Goal: Task Accomplishment & Management: Use online tool/utility

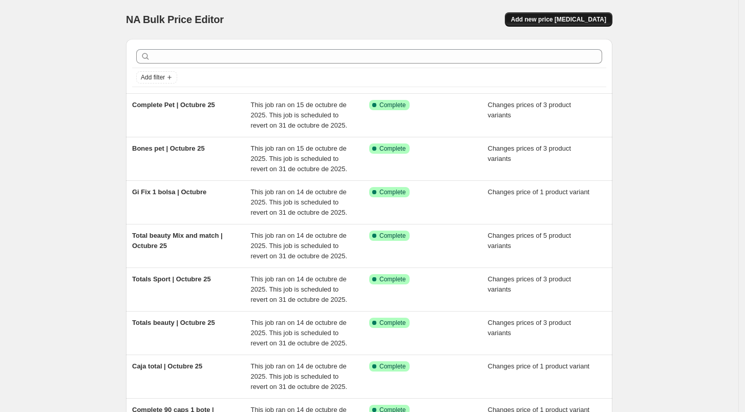
click at [561, 20] on span "Add new price [MEDICAL_DATA]" at bounding box center [558, 19] width 95 height 8
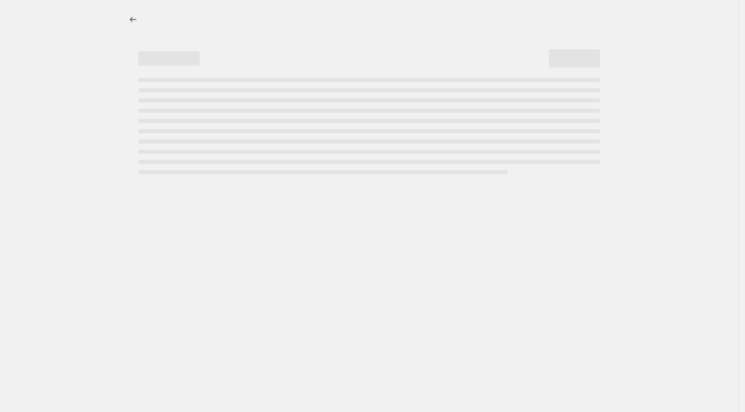
select select "percentage"
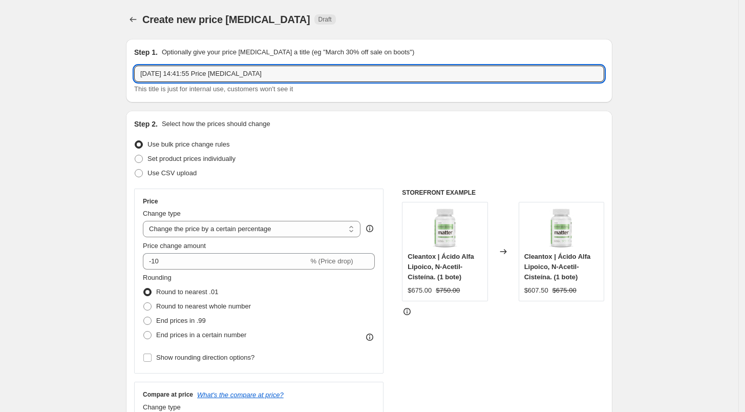
drag, startPoint x: 265, startPoint y: 76, endPoint x: 117, endPoint y: 83, distance: 147.6
click at [207, 99] on div "Step 1. Optionally give your price [MEDICAL_DATA] a title (eg "March 30% off sa…" at bounding box center [369, 70] width 486 height 63
click at [162, 78] on input "[PERSON_NAME] | Octubre 25" at bounding box center [369, 74] width 470 height 16
click at [160, 76] on input "[PERSON_NAME] | Octubre 25" at bounding box center [369, 74] width 470 height 16
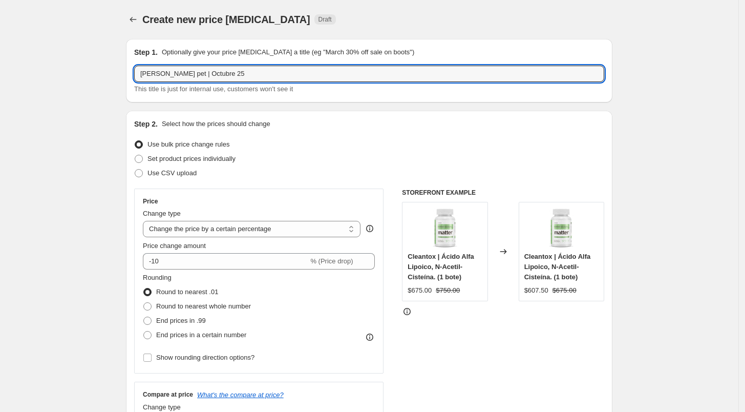
type input "[PERSON_NAME] pet | Octubre 25"
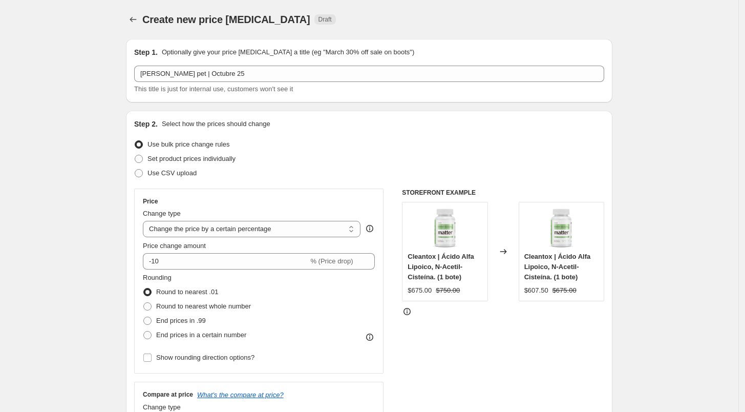
click at [203, 101] on div "Step 1. Optionally give your price [MEDICAL_DATA] a title (eg "March 30% off sa…" at bounding box center [369, 70] width 486 height 63
click at [157, 157] on span "Set product prices individually" at bounding box center [191, 159] width 88 height 8
click at [135, 155] on input "Set product prices individually" at bounding box center [135, 155] width 1 height 1
radio input "true"
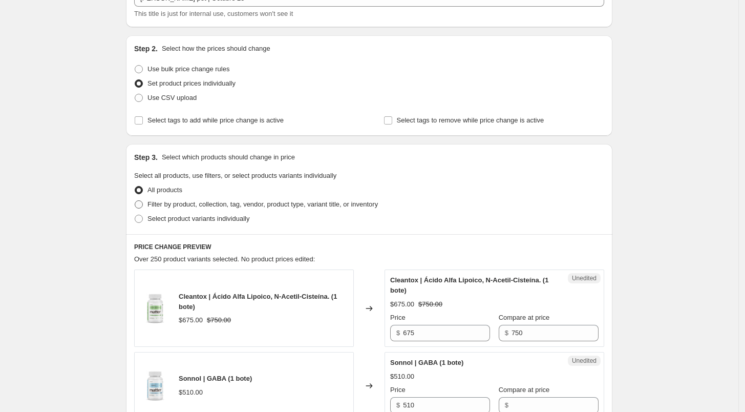
scroll to position [81, 0]
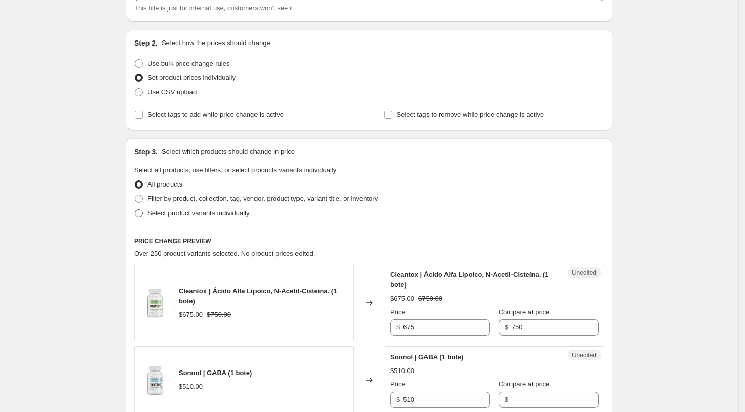
click at [161, 213] on span "Select product variants individually" at bounding box center [198, 213] width 102 height 8
click at [135, 209] on input "Select product variants individually" at bounding box center [135, 209] width 1 height 1
radio input "true"
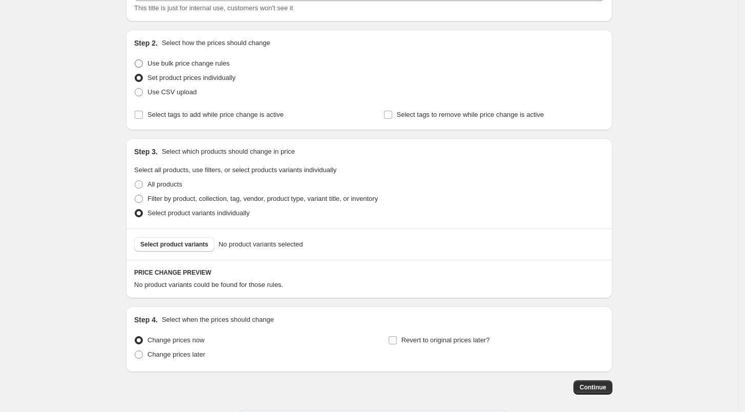
click at [215, 67] on span "Use bulk price change rules" at bounding box center [188, 63] width 82 height 8
click at [135, 60] on input "Use bulk price change rules" at bounding box center [135, 59] width 1 height 1
radio input "true"
select select "percentage"
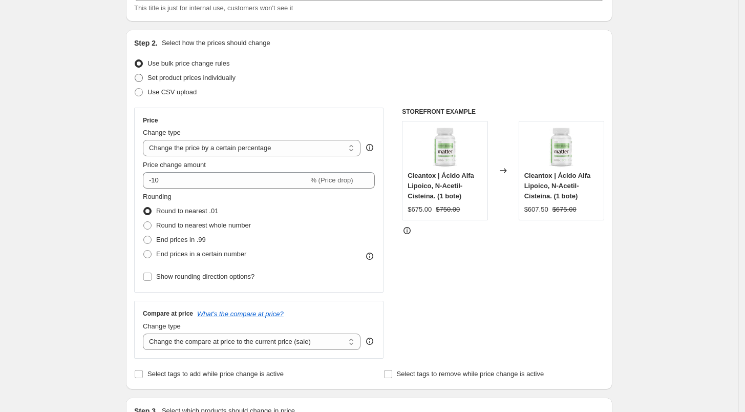
click at [204, 75] on span "Set product prices individually" at bounding box center [191, 78] width 88 height 8
click at [135, 74] on input "Set product prices individually" at bounding box center [135, 74] width 1 height 1
radio input "true"
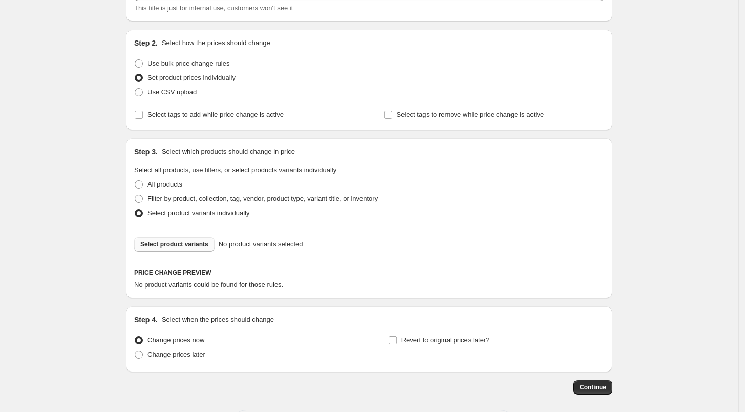
click at [196, 244] on span "Select product variants" at bounding box center [174, 244] width 68 height 8
click at [193, 246] on span "Select product variants" at bounding box center [174, 244] width 68 height 8
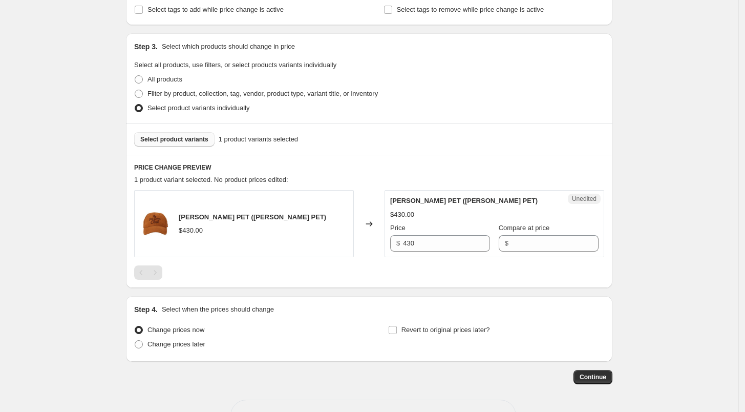
scroll to position [188, 0]
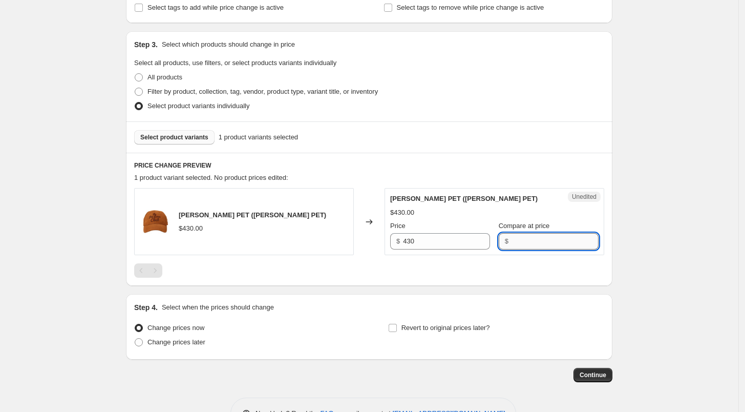
click at [525, 246] on input "Compare at price" at bounding box center [555, 241] width 87 height 16
type input "430"
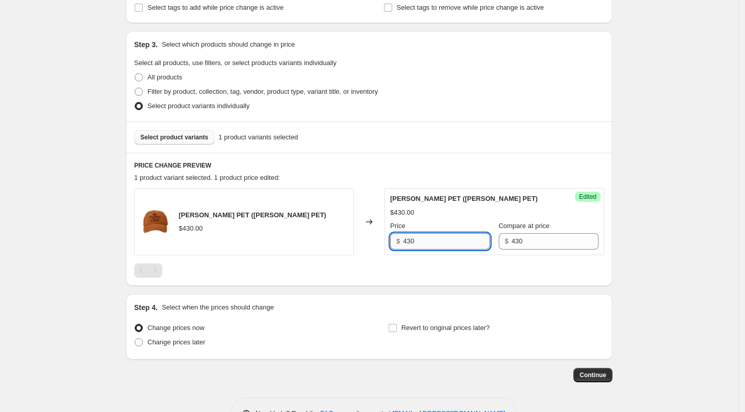
click at [447, 243] on input "430" at bounding box center [446, 241] width 87 height 16
type input "4"
type input "390"
click at [443, 263] on div at bounding box center [369, 270] width 470 height 14
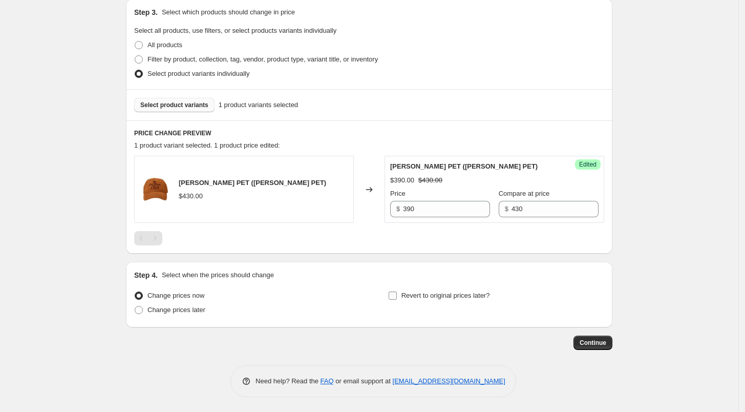
click at [397, 294] on input "Revert to original prices later?" at bounding box center [393, 295] width 8 height 8
checkbox input "true"
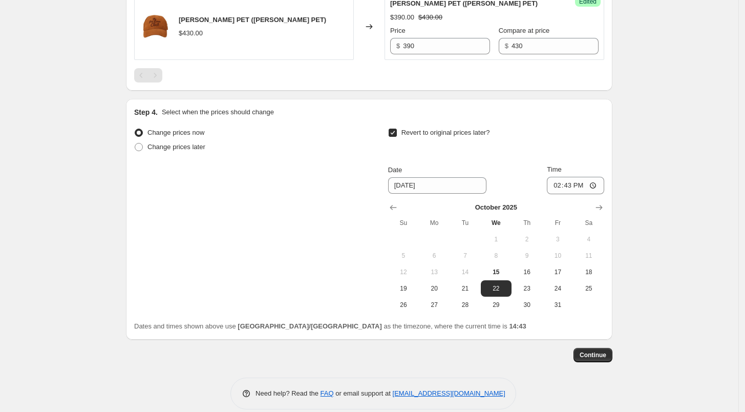
scroll to position [395, 0]
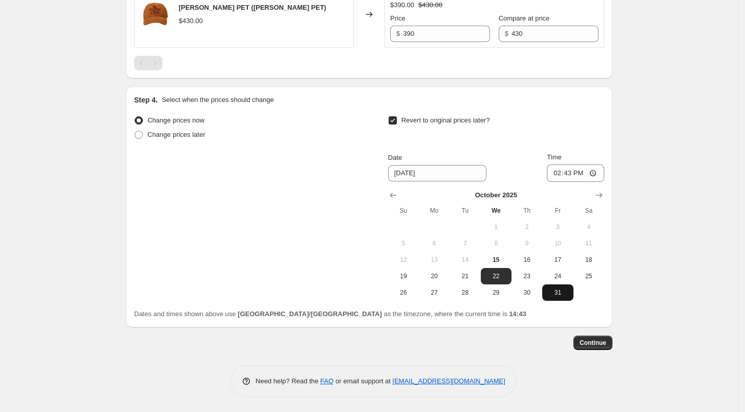
click at [557, 295] on span "31" at bounding box center [557, 292] width 23 height 8
type input "[DATE]"
click at [553, 174] on input "14:43" at bounding box center [575, 172] width 57 height 17
type input "23:59"
click at [619, 158] on div "Create new price [MEDICAL_DATA]. This page is ready Create new price [MEDICAL_D…" at bounding box center [369, 9] width 511 height 808
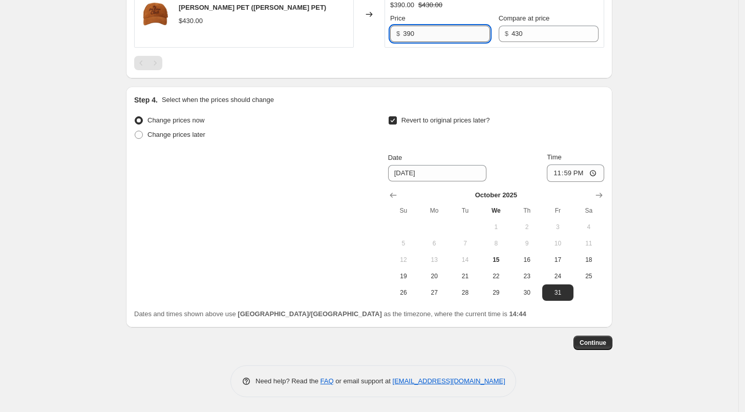
click at [423, 34] on input "390" at bounding box center [446, 34] width 87 height 16
type input "365"
click at [423, 65] on div at bounding box center [369, 63] width 470 height 14
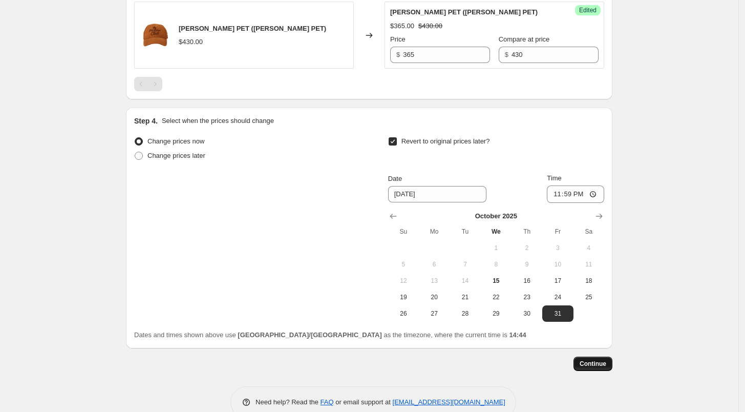
click at [604, 366] on span "Continue" at bounding box center [593, 363] width 27 height 8
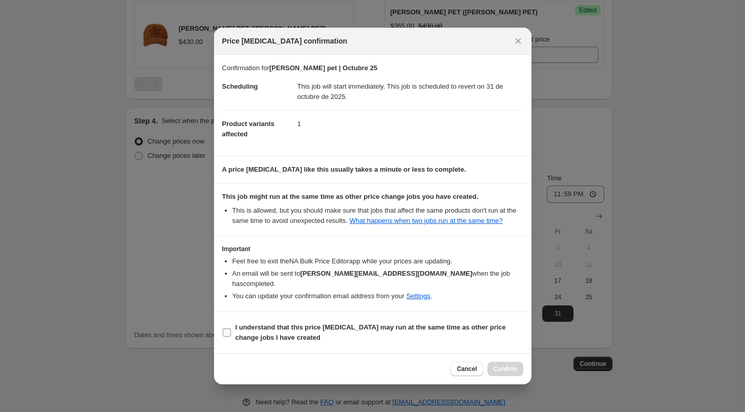
click at [230, 328] on input "I understand that this price [MEDICAL_DATA] may run at the same time as other p…" at bounding box center [227, 332] width 8 height 8
checkbox input "true"
click at [504, 365] on span "Confirm" at bounding box center [506, 369] width 24 height 8
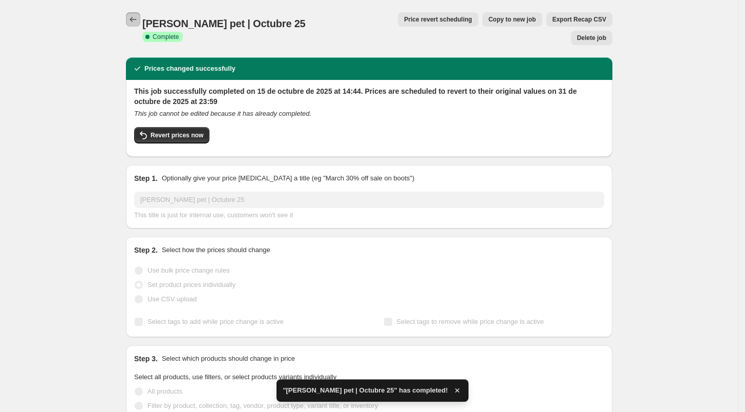
click at [135, 18] on icon "Price change jobs" at bounding box center [133, 19] width 7 height 5
